Goal: Task Accomplishment & Management: Complete application form

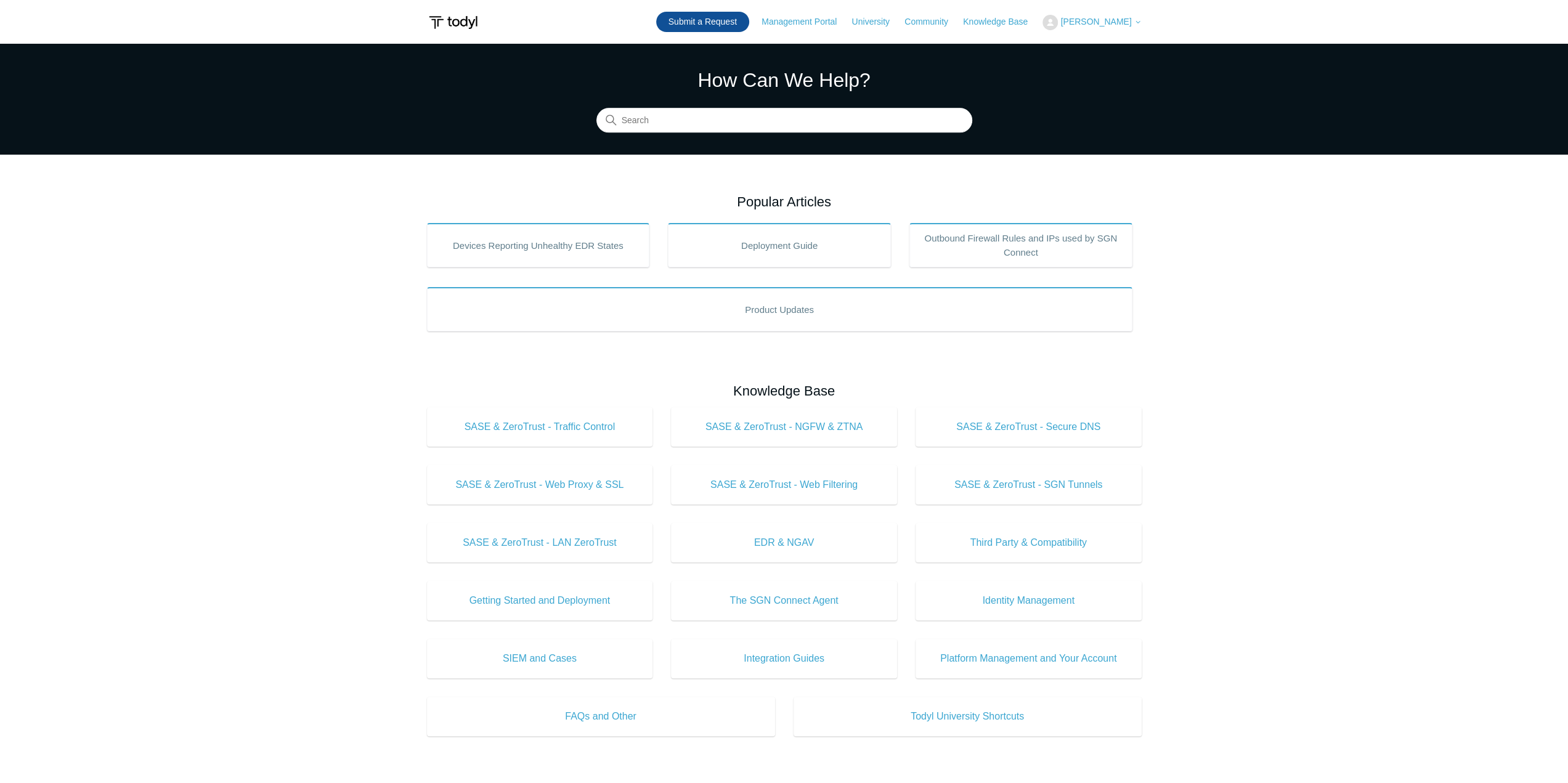
click at [743, 22] on link "Submit a Request" at bounding box center [703, 22] width 93 height 21
click at [726, 22] on link "Submit a Request" at bounding box center [703, 22] width 93 height 21
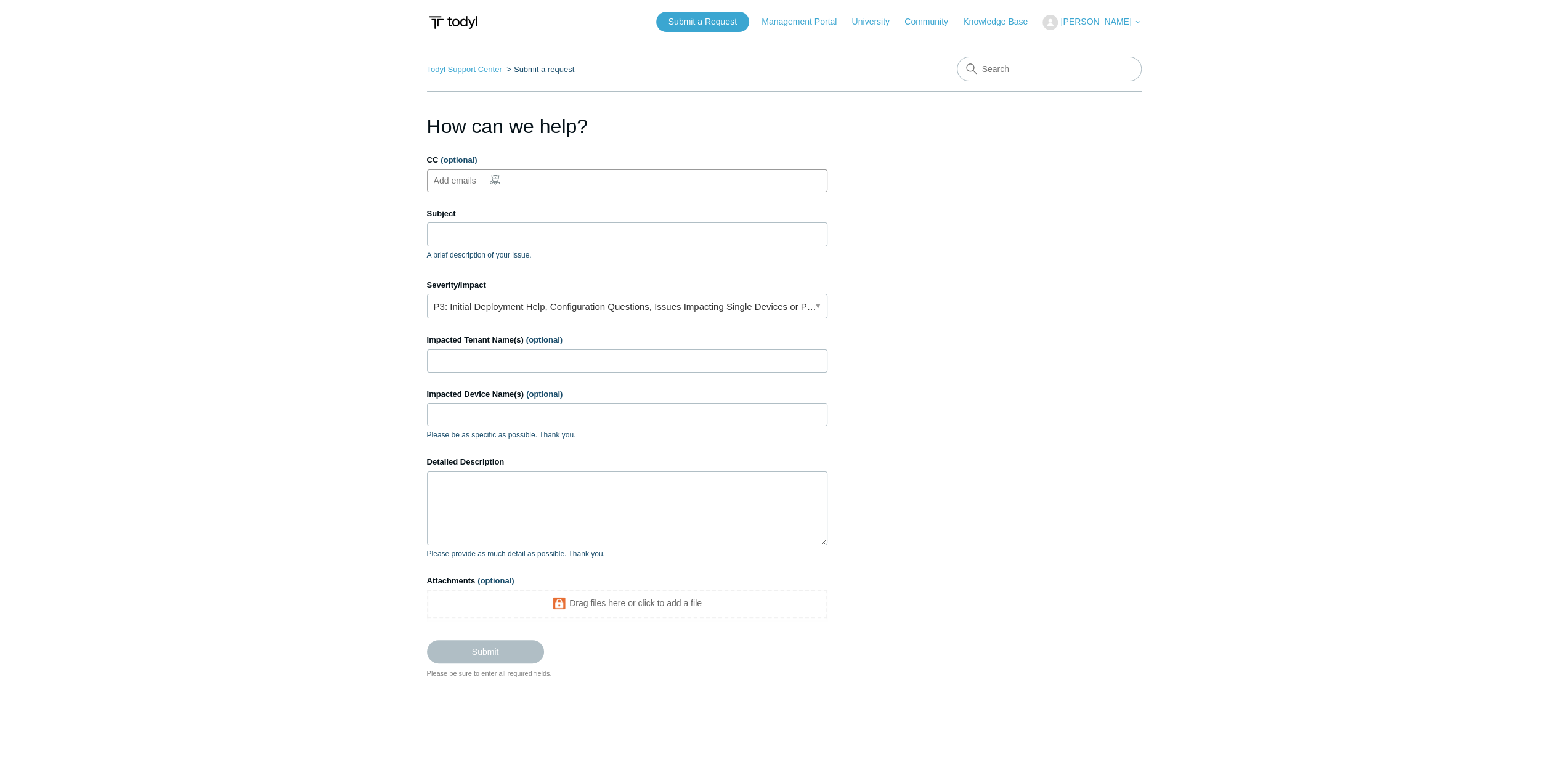
click at [535, 183] on ul "Add emails" at bounding box center [627, 181] width 401 height 22
type input "[EMAIL_ADDRESS][DOMAIN_NAME]"
click at [633, 171] on ul "[EMAIL_ADDRESS][DOMAIN_NAME]" at bounding box center [627, 181] width 401 height 22
type input "[PERSON_NAME][EMAIL_ADDRESS][DOMAIN_NAME]"
click at [546, 222] on input "Subject" at bounding box center [627, 234] width 401 height 23
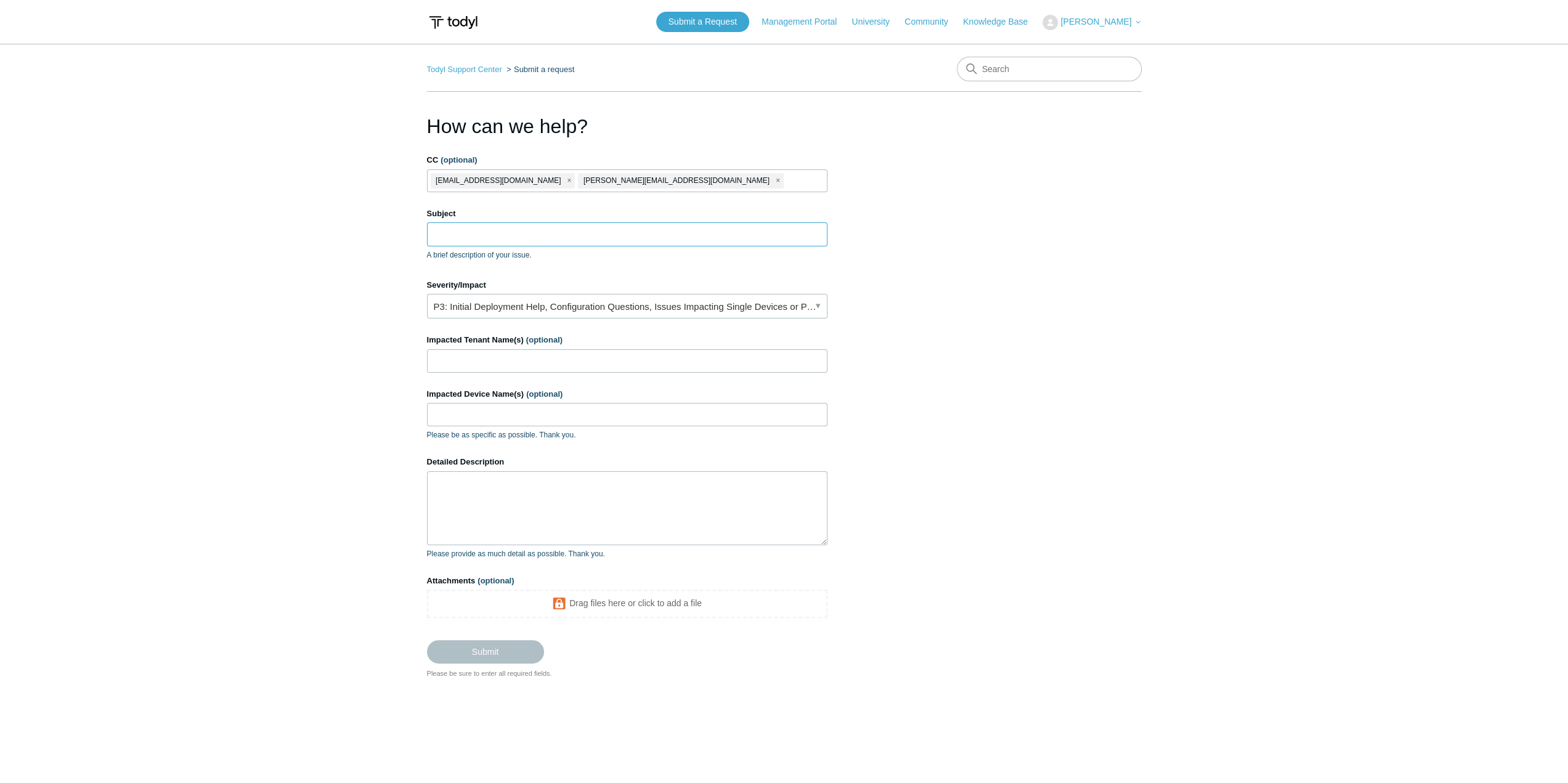
drag, startPoint x: 451, startPoint y: 225, endPoint x: 476, endPoint y: 235, distance: 26.9
click at [452, 225] on input "Subject" at bounding box center [627, 234] width 401 height 23
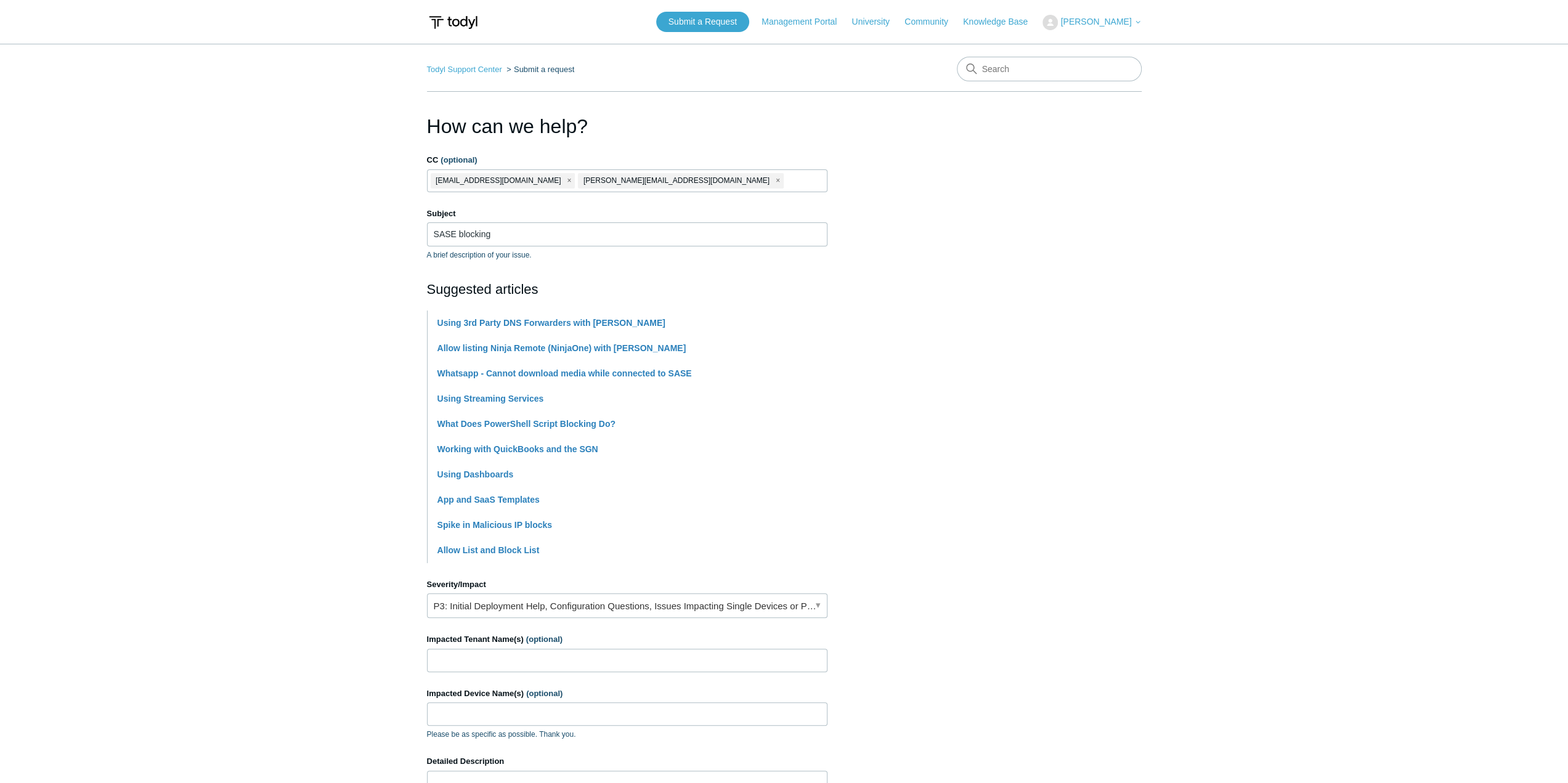
drag, startPoint x: 530, startPoint y: 220, endPoint x: 527, endPoint y: 231, distance: 11.4
click at [527, 227] on div "Subject SASE blocking A brief description of your issue." at bounding box center [627, 234] width 401 height 53
click at [527, 231] on input "SASE blocking" at bounding box center [627, 234] width 401 height 23
click at [495, 236] on input "SASE blocking [DOMAIN_NAME]" at bounding box center [627, 234] width 401 height 23
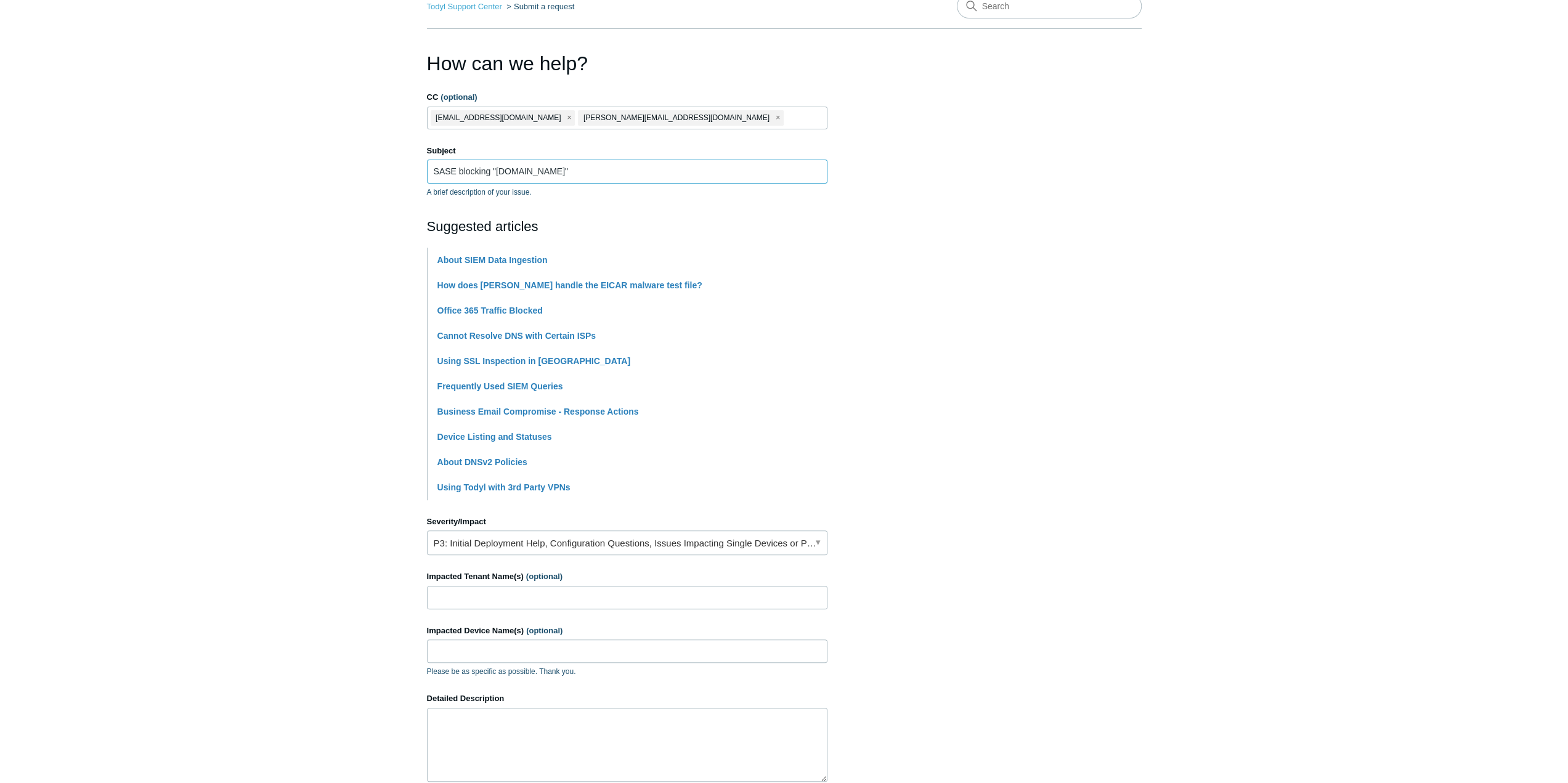
scroll to position [123, 0]
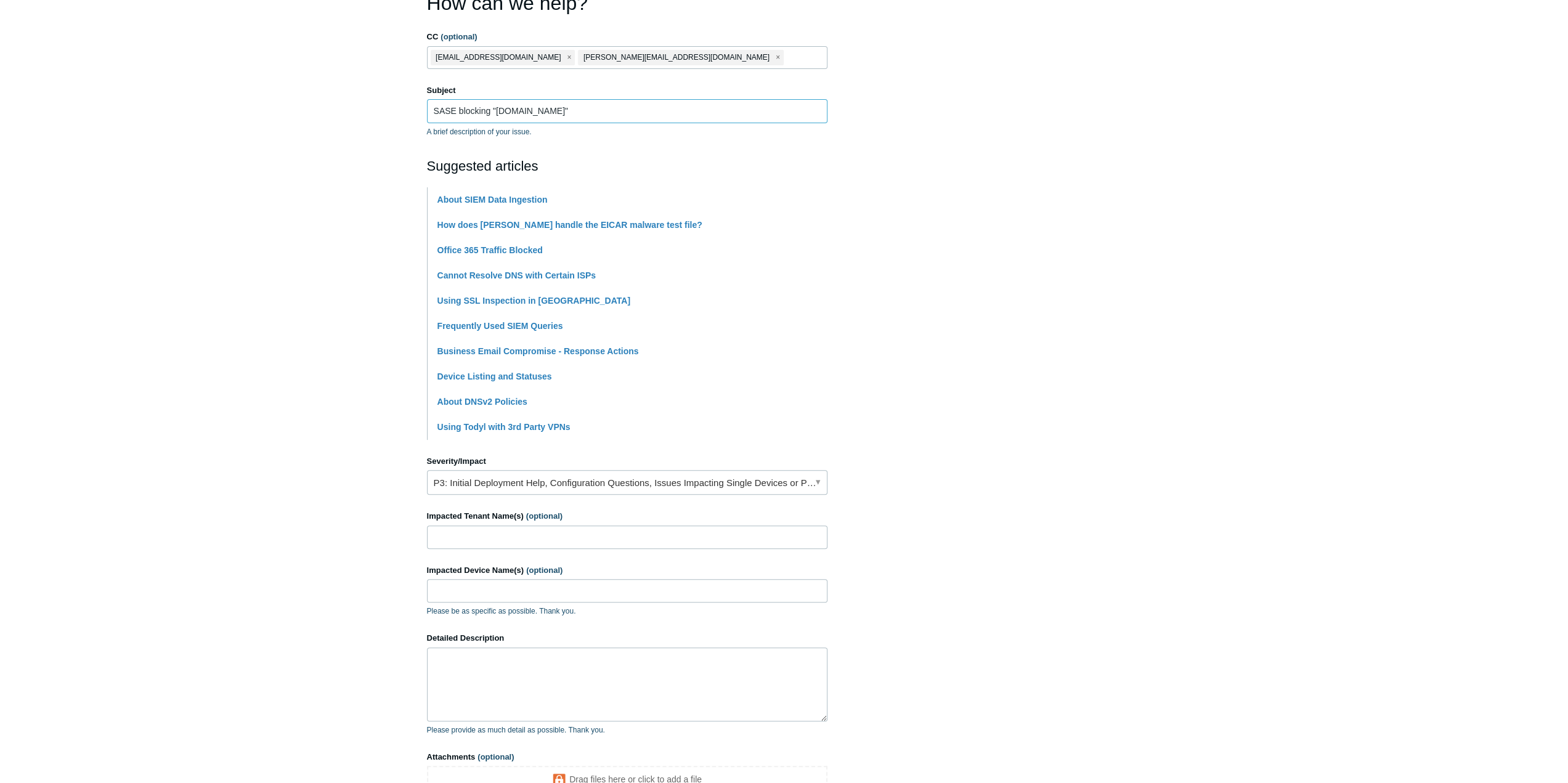
type input "SASE blocking "[DOMAIN_NAME]""
click at [462, 541] on input "Impacted Tenant Name(s) (optional)" at bounding box center [627, 538] width 401 height 23
type input "s"
click at [489, 540] on input "SHA" at bounding box center [627, 538] width 401 height 23
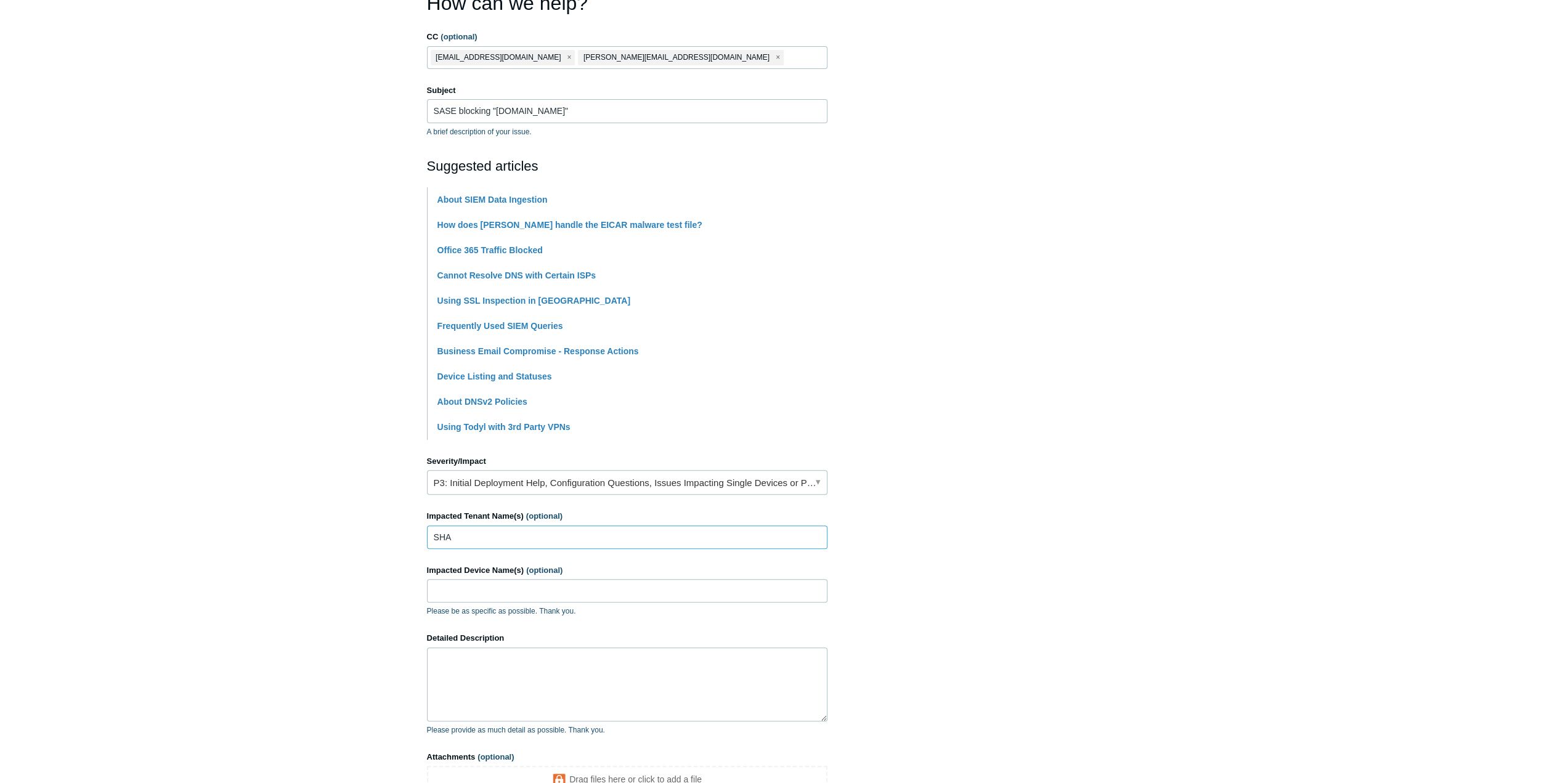
type input "SHA"
click at [479, 579] on input "Impacted Device Name(s) (optional)" at bounding box center [627, 591] width 401 height 23
click at [459, 588] on input "Impacted Device Name(s) (optional)" at bounding box center [627, 591] width 401 height 23
paste input "SHA-ARK-VD30"
type input "SHA-ARK-VD30"
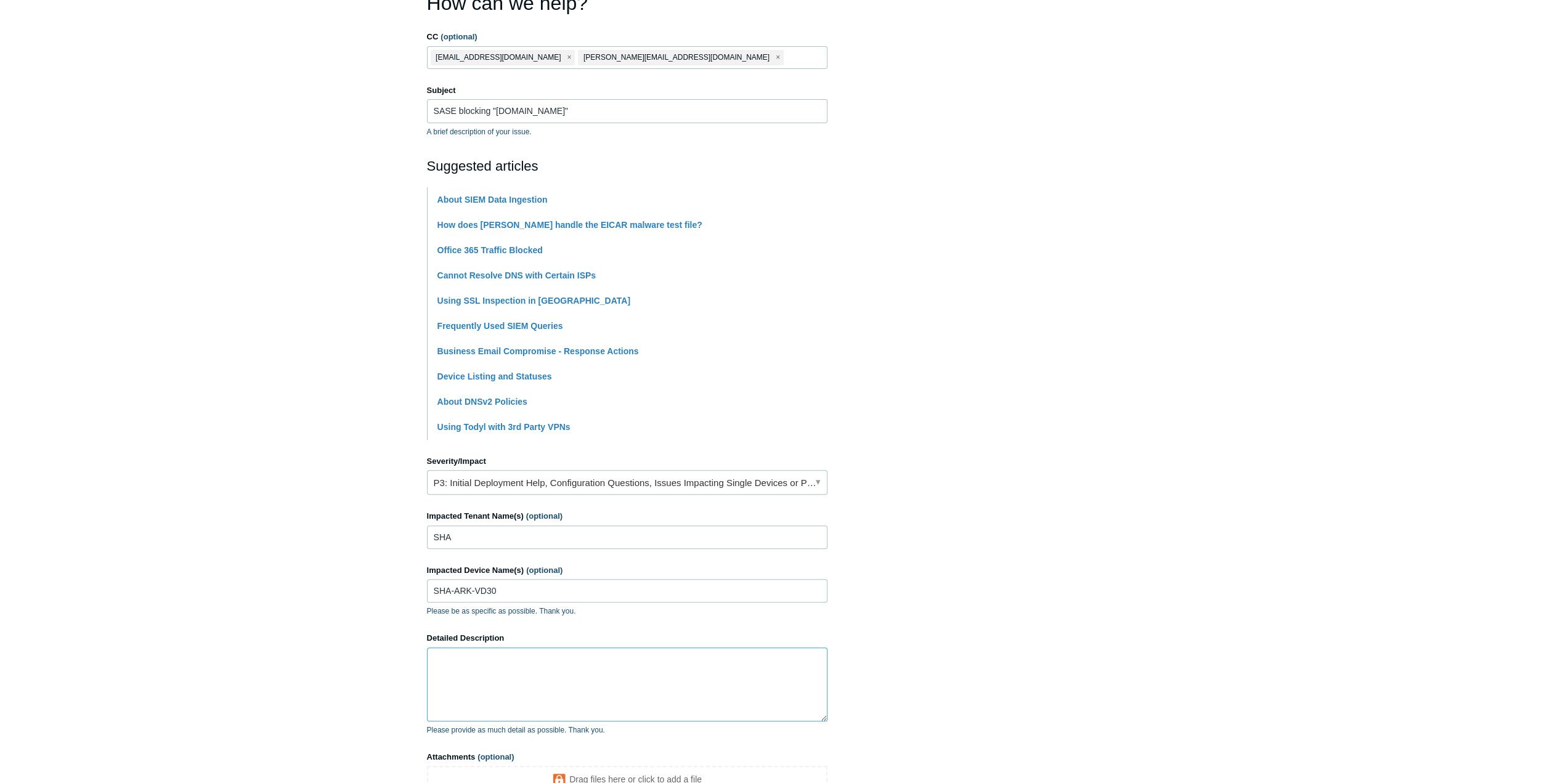
drag, startPoint x: 474, startPoint y: 666, endPoint x: 518, endPoint y: 679, distance: 45.9
click at [475, 669] on textarea "Detailed Description" at bounding box center [627, 685] width 401 height 74
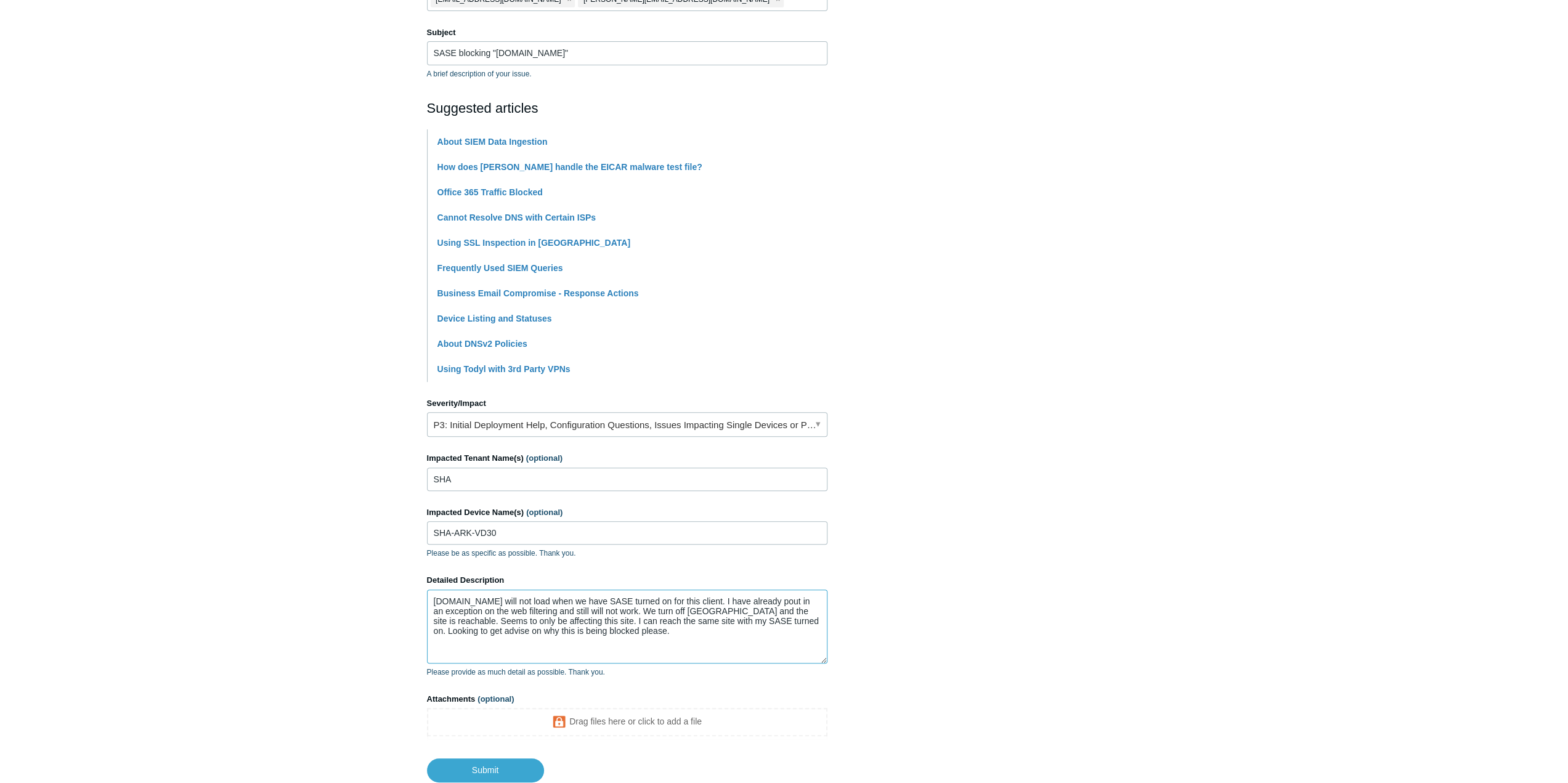
scroll to position [263, 0]
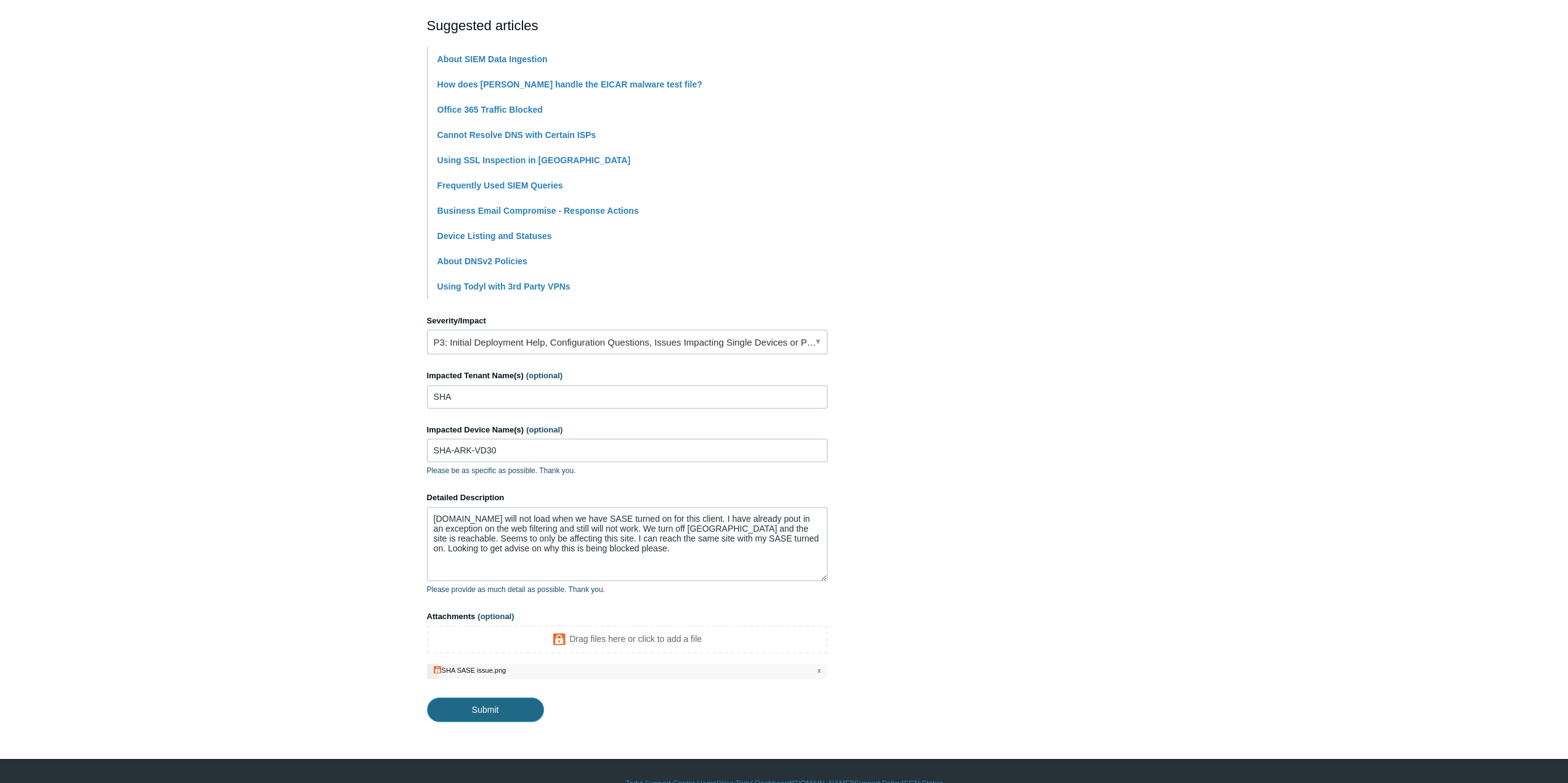
click at [499, 706] on input "Submit" at bounding box center [485, 709] width 117 height 24
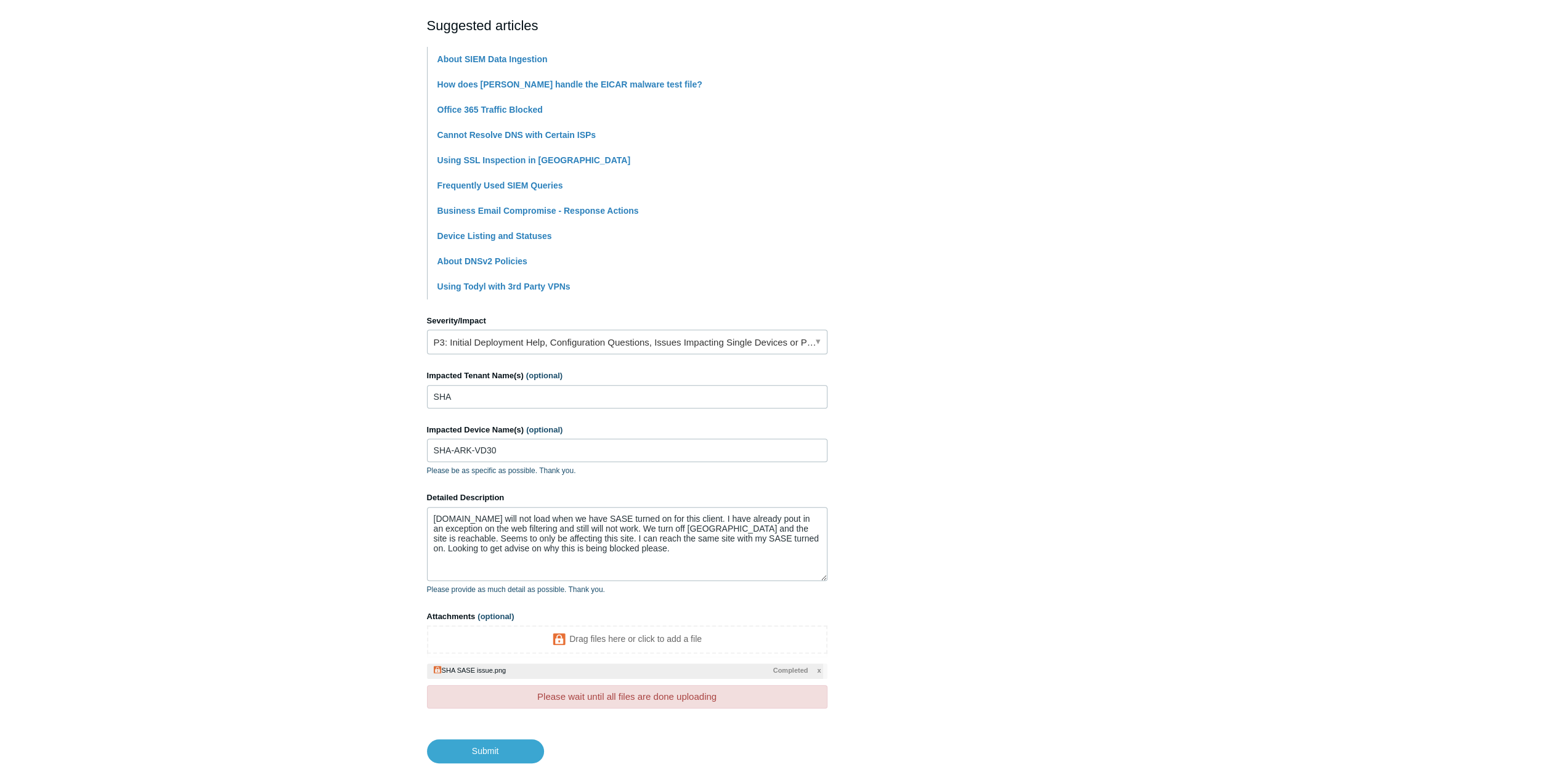
scroll to position [326, 0]
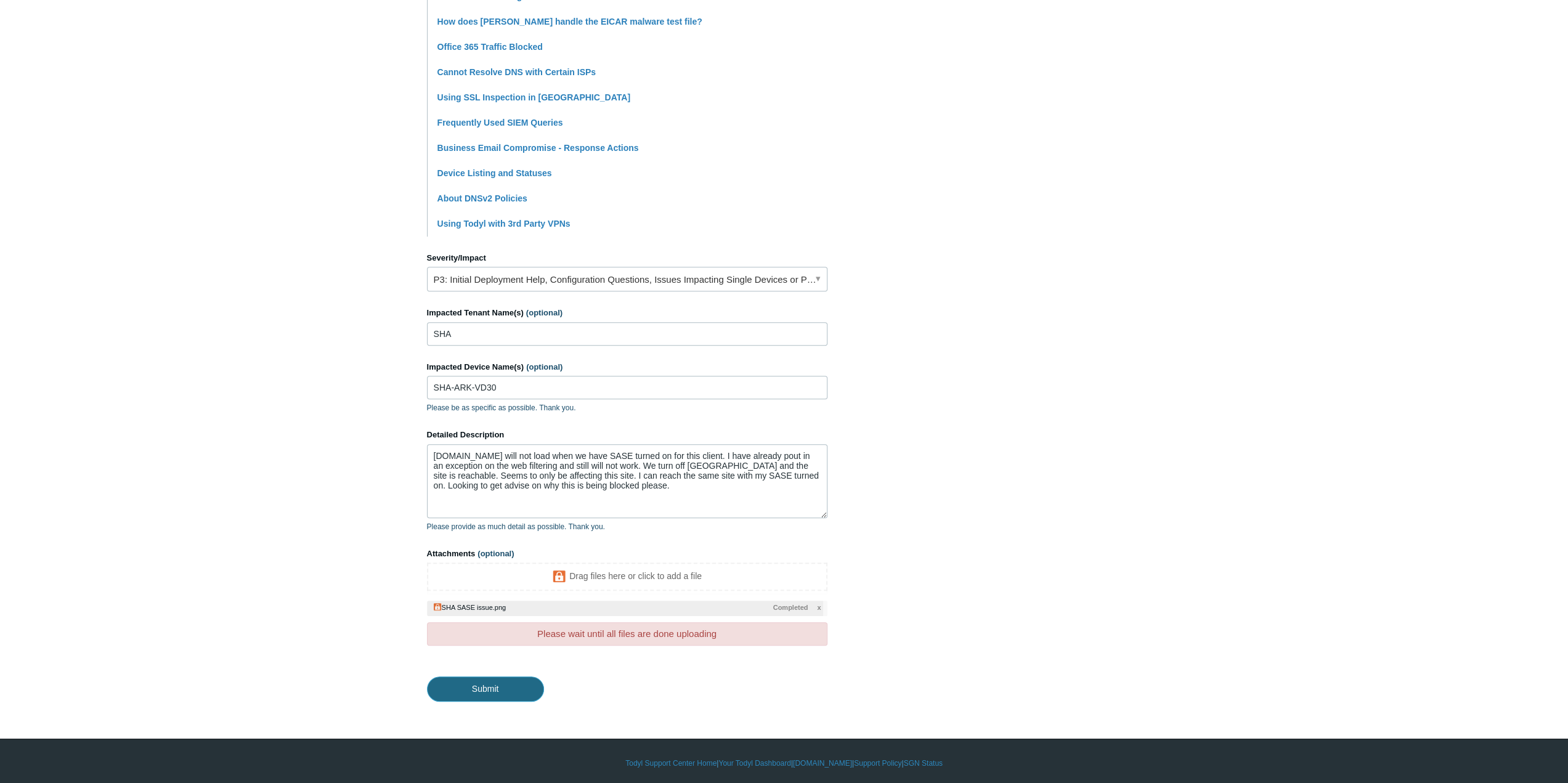
click at [512, 683] on input "Submit" at bounding box center [485, 689] width 117 height 24
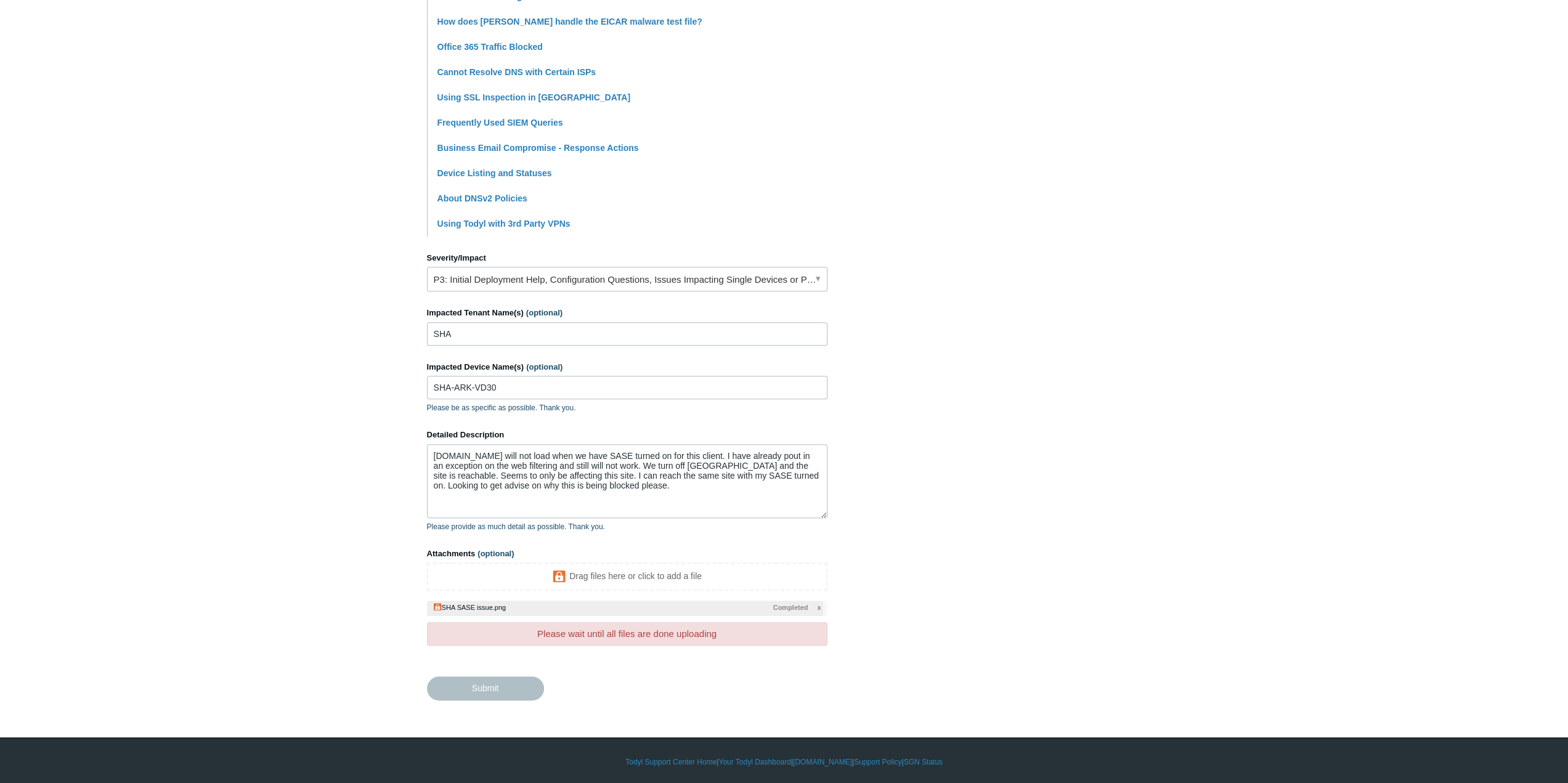
type textarea "[DOMAIN_NAME] will not load when we have SASE turned on for this client. I have…"
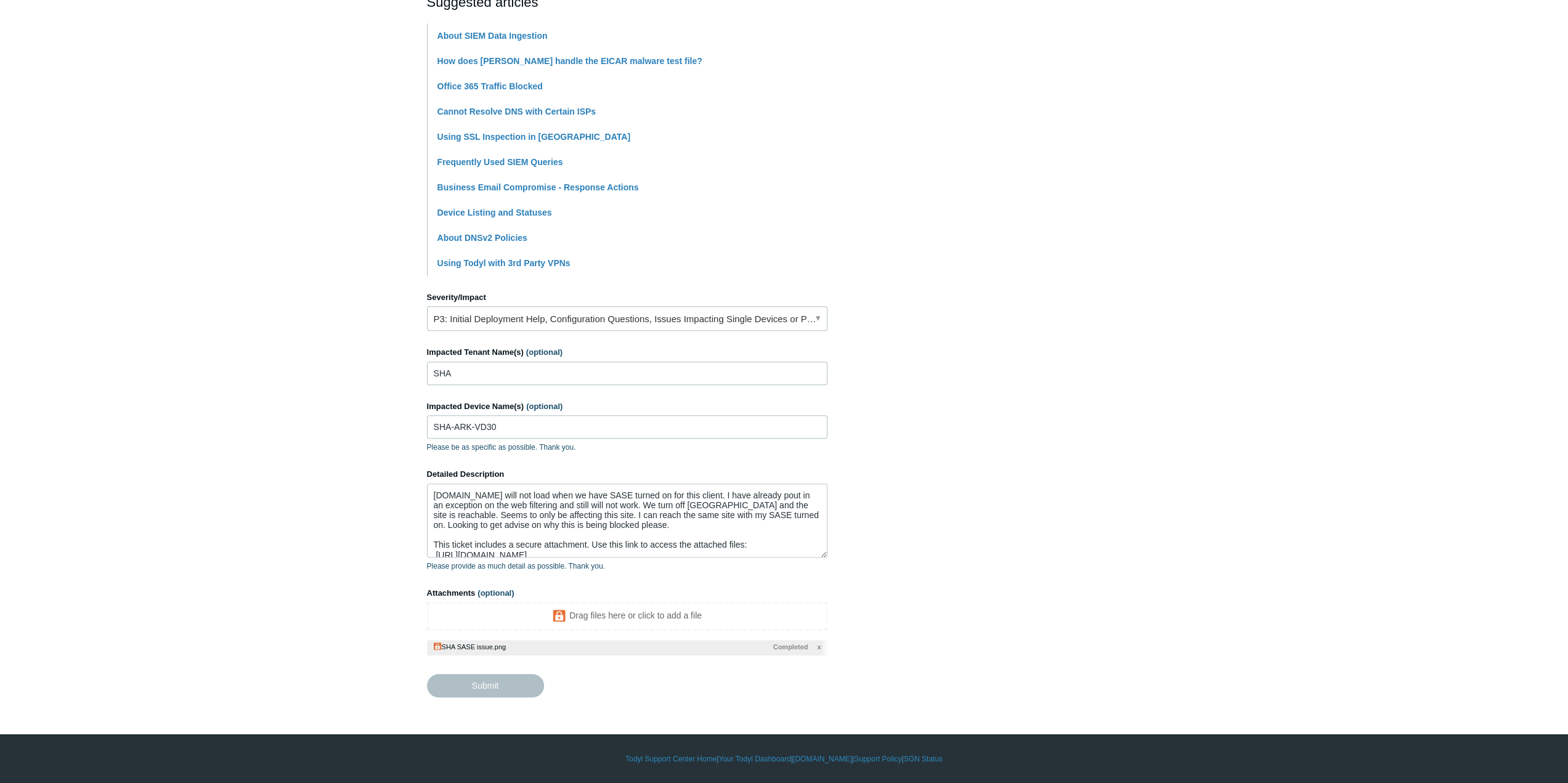
scroll to position [285, 0]
